Goal: Task Accomplishment & Management: Use online tool/utility

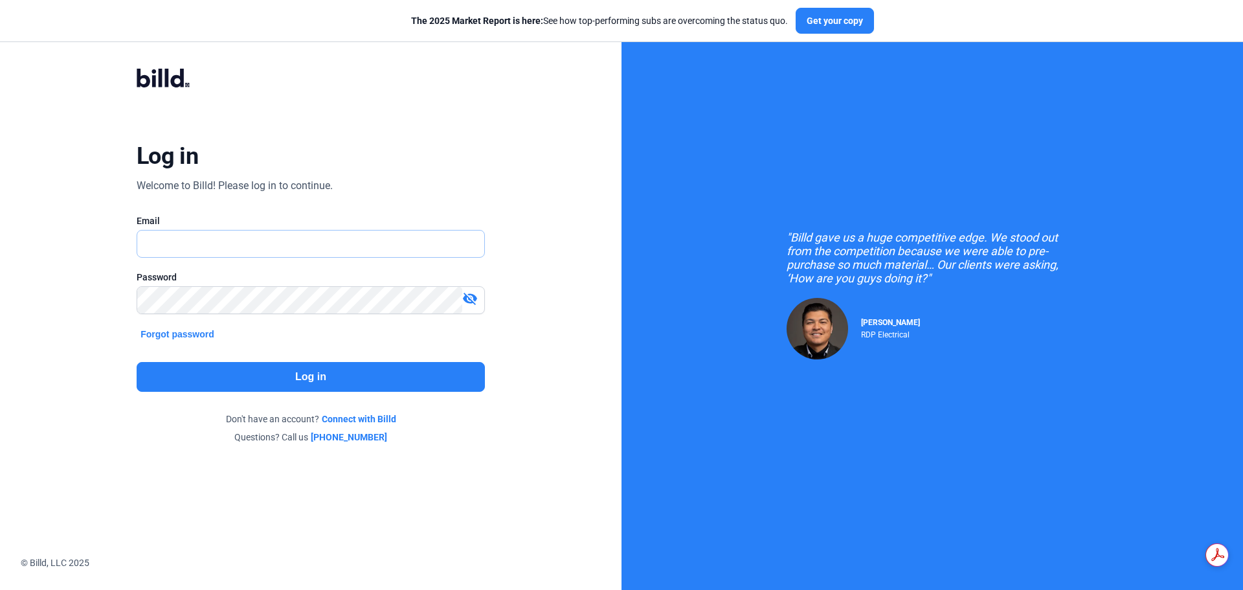
type input "[EMAIL_ADDRESS][DOMAIN_NAME]"
click at [323, 380] on button "Log in" at bounding box center [311, 377] width 348 height 30
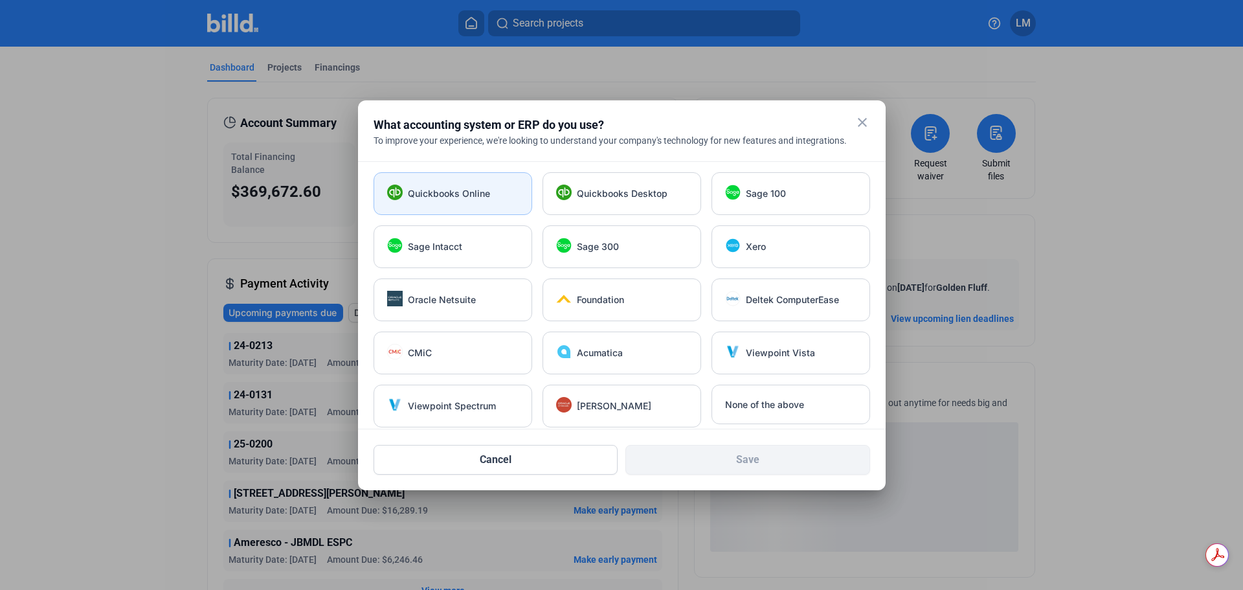
click at [465, 194] on span "Quickbooks Online" at bounding box center [449, 193] width 82 height 13
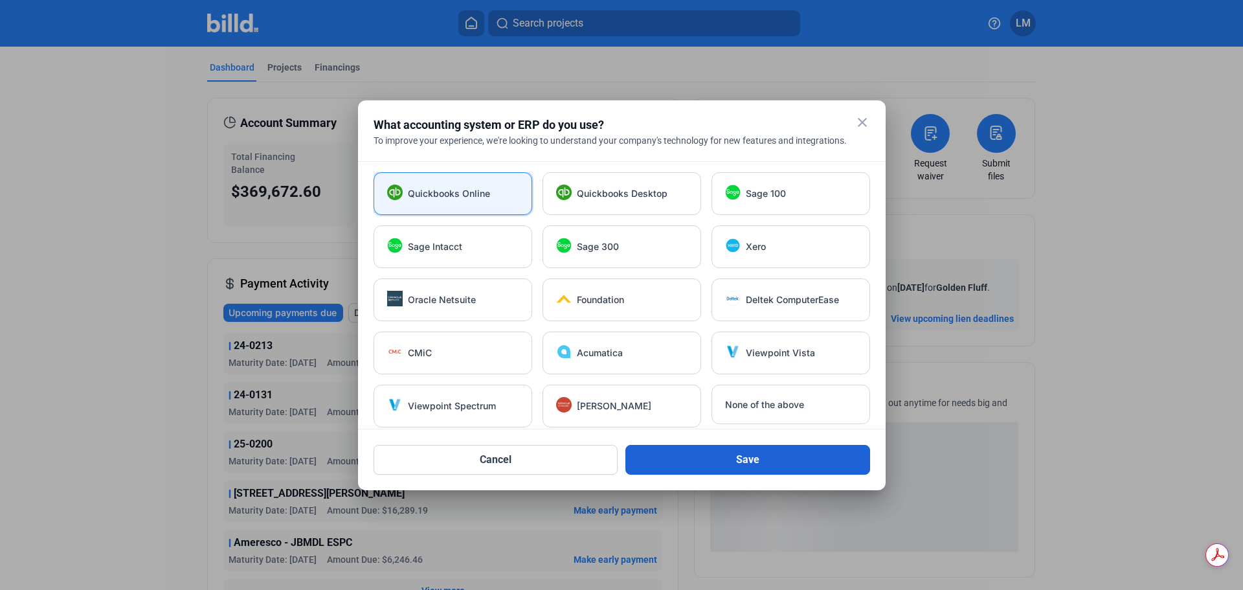
click at [663, 457] on button "Save" at bounding box center [748, 460] width 245 height 30
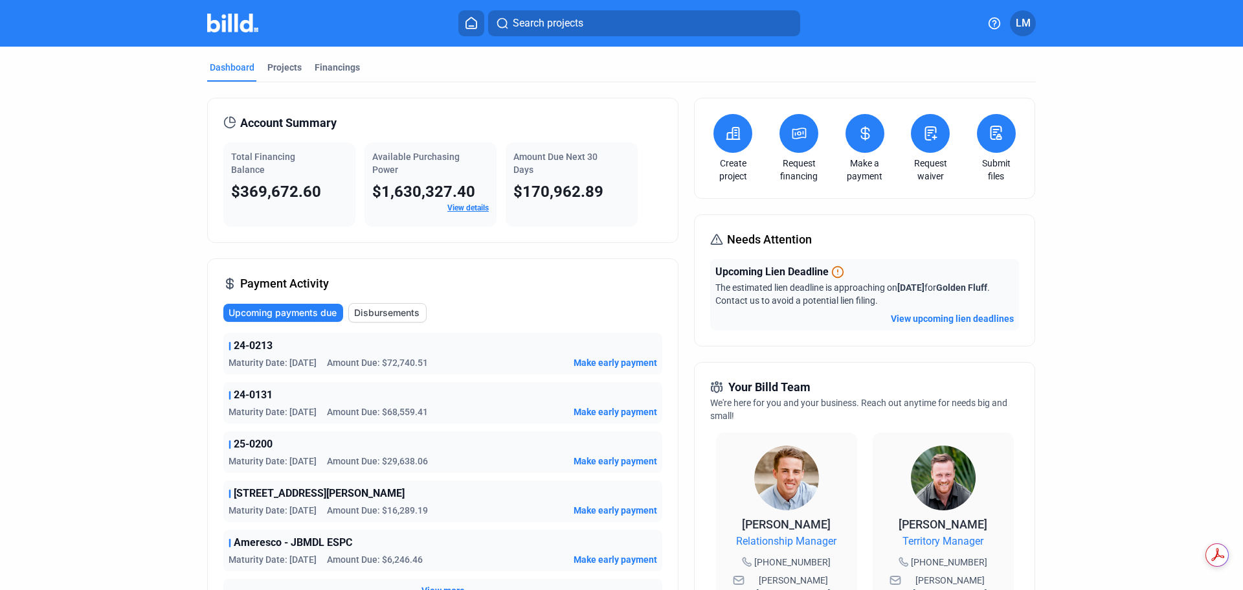
click at [988, 132] on icon at bounding box center [996, 133] width 16 height 16
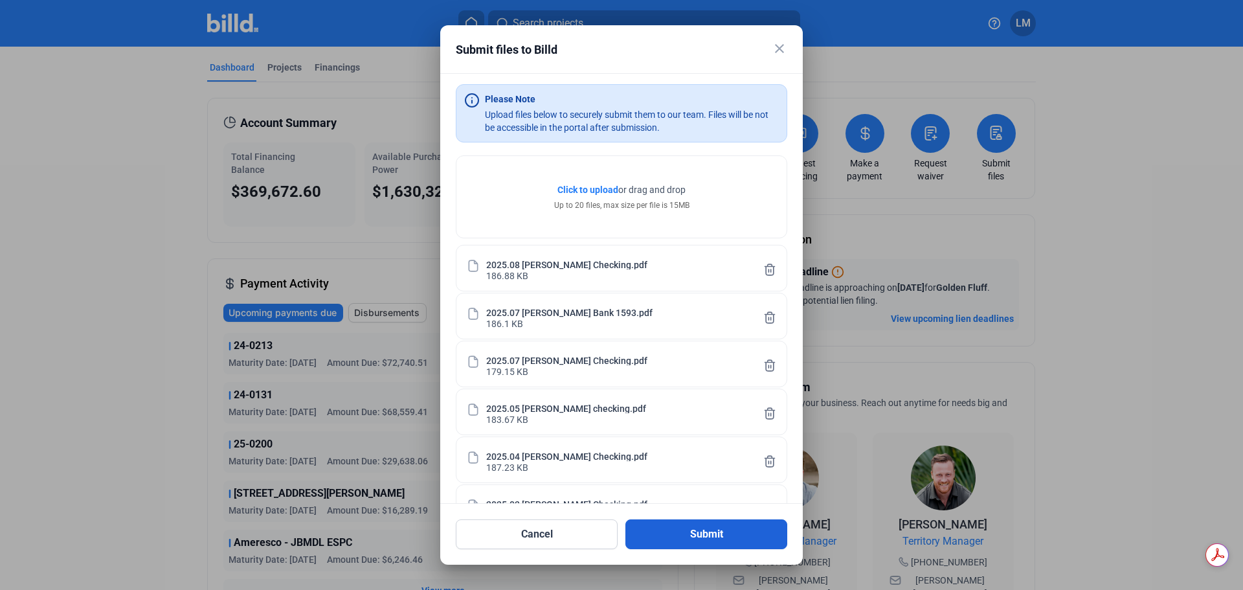
click at [689, 525] on button "Submit" at bounding box center [707, 534] width 162 height 30
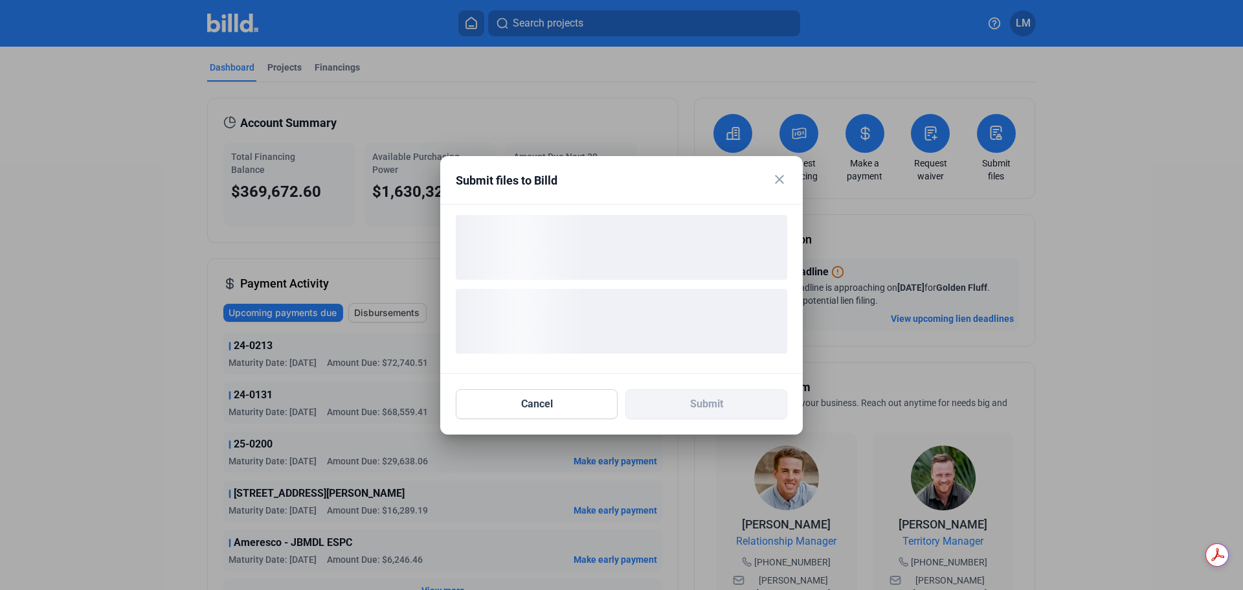
click at [782, 183] on mat-icon "close" at bounding box center [780, 180] width 16 height 16
